Goal: Check status: Check status

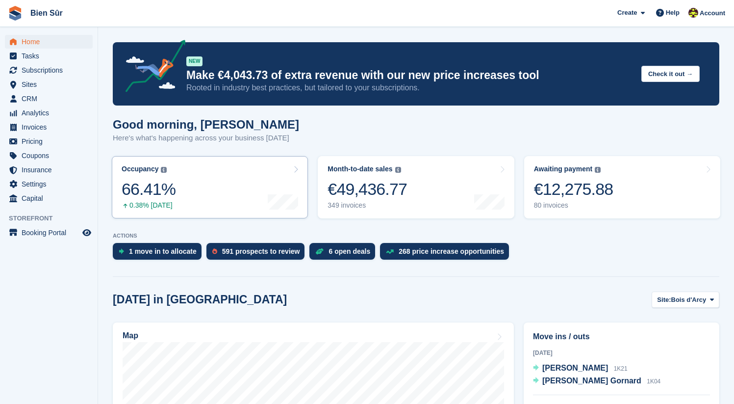
click at [220, 174] on link "Occupancy The percentage of all currently allocated units in terms of area. Inc…" at bounding box center [210, 187] width 196 height 62
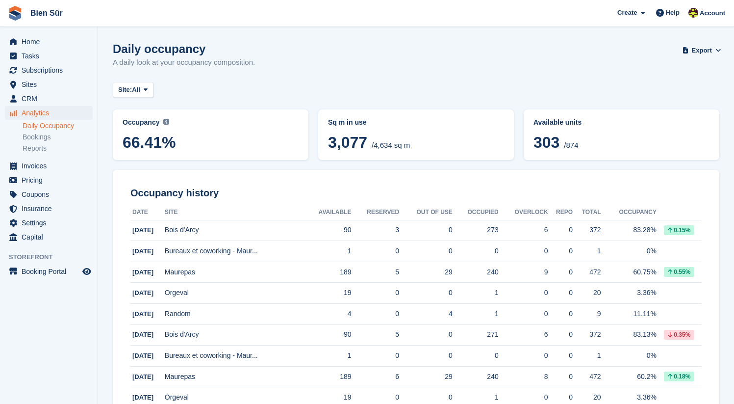
click at [197, 141] on span "66.41%" at bounding box center [211, 142] width 176 height 18
click at [151, 96] on button "Site: All" at bounding box center [133, 90] width 41 height 16
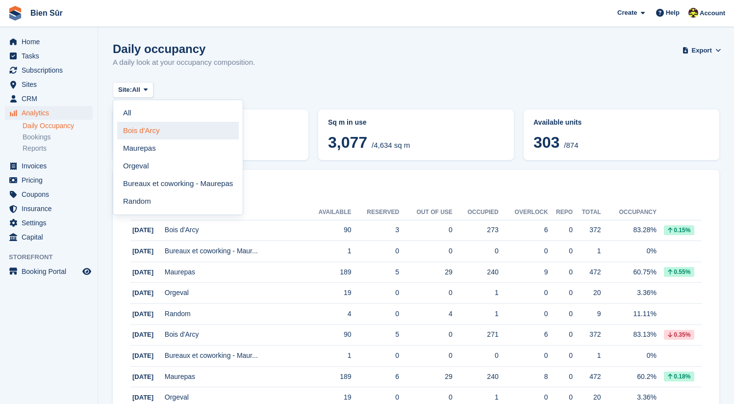
click at [170, 137] on link "Bois d'Arcy" at bounding box center [178, 131] width 122 height 18
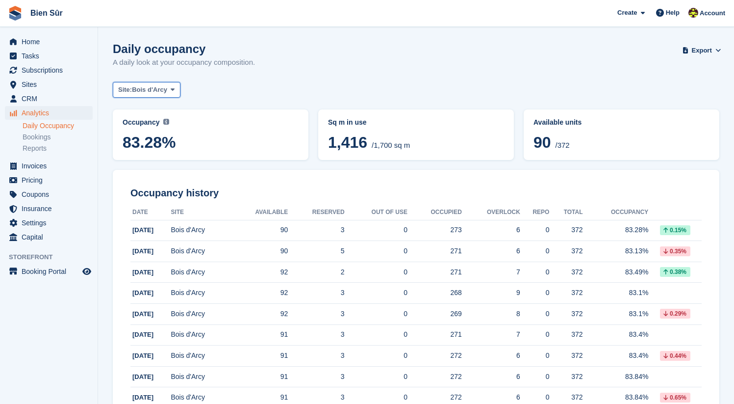
click at [160, 83] on button "Site: Bois d'Arcy" at bounding box center [147, 90] width 68 height 16
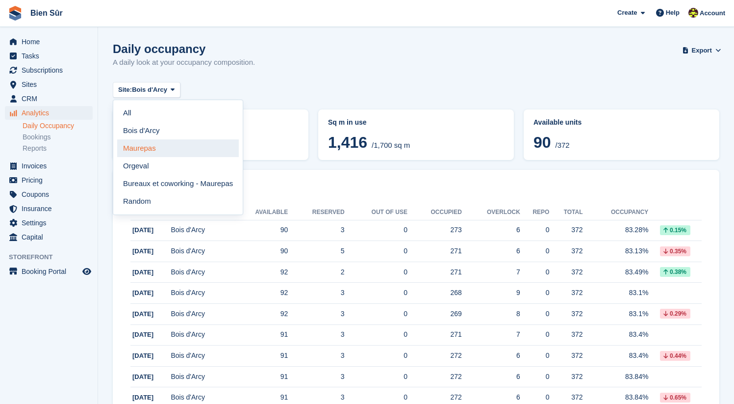
click at [176, 150] on link "Maurepas" at bounding box center [178, 148] width 122 height 18
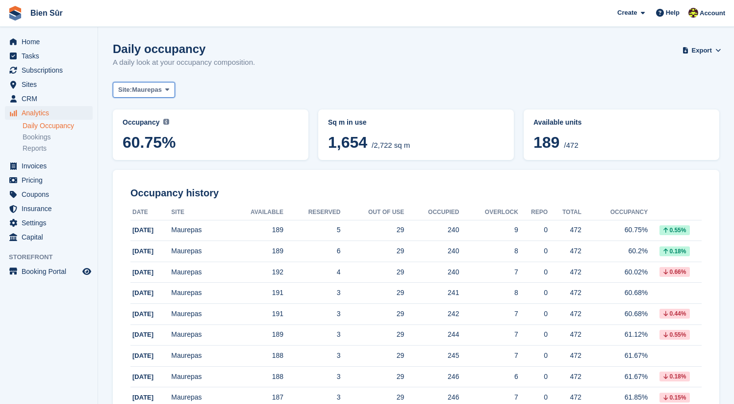
click at [159, 86] on span "Maurepas" at bounding box center [147, 90] width 30 height 10
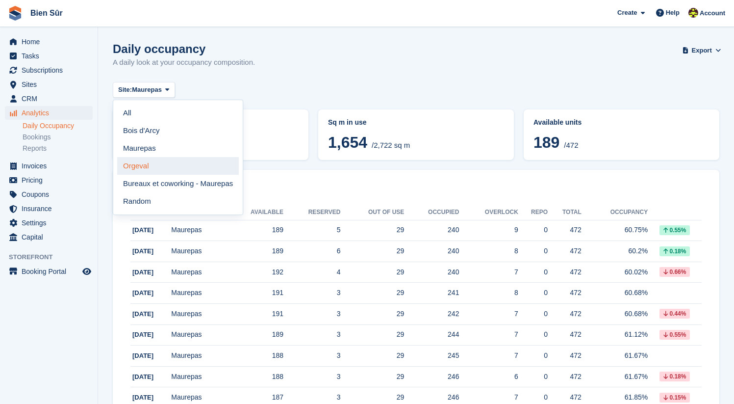
click at [150, 168] on link "Orgeval" at bounding box center [178, 166] width 122 height 18
